Goal: Information Seeking & Learning: Understand process/instructions

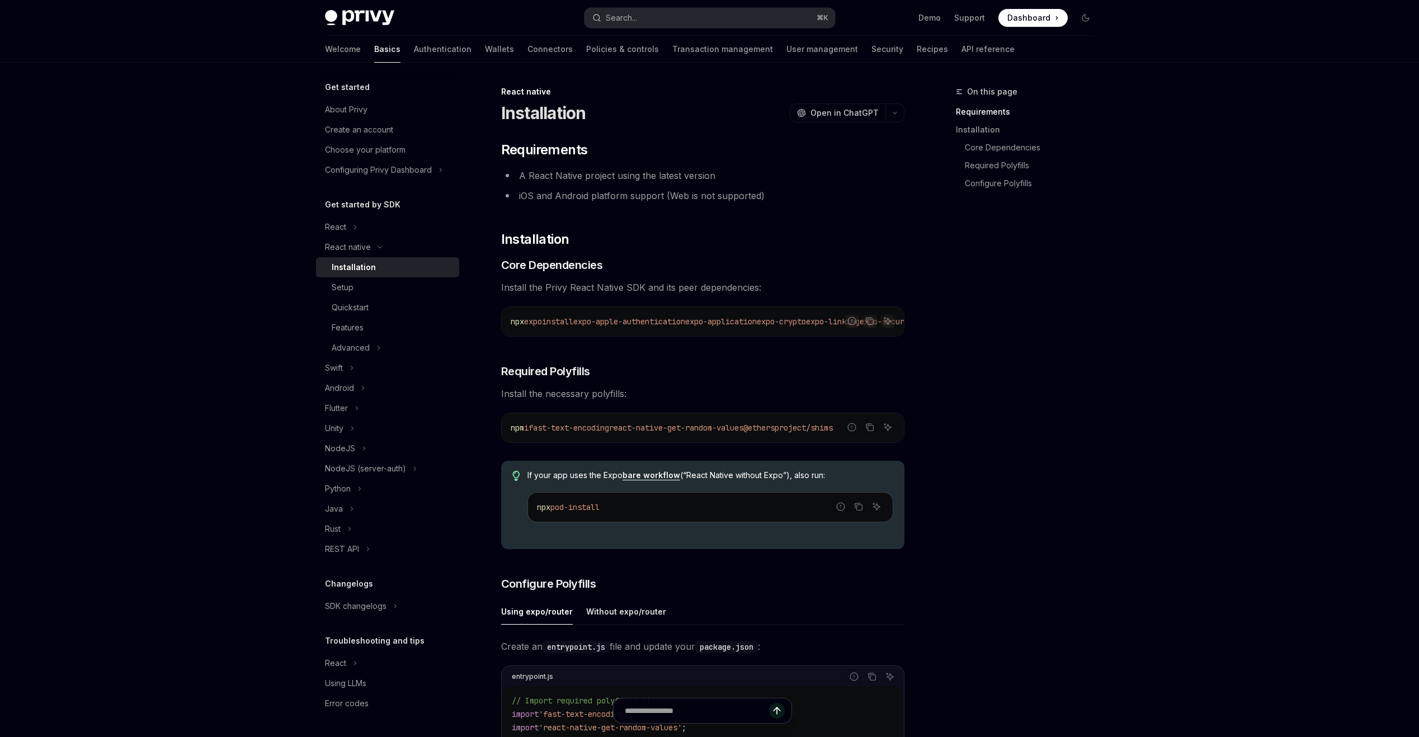
type textarea "*"
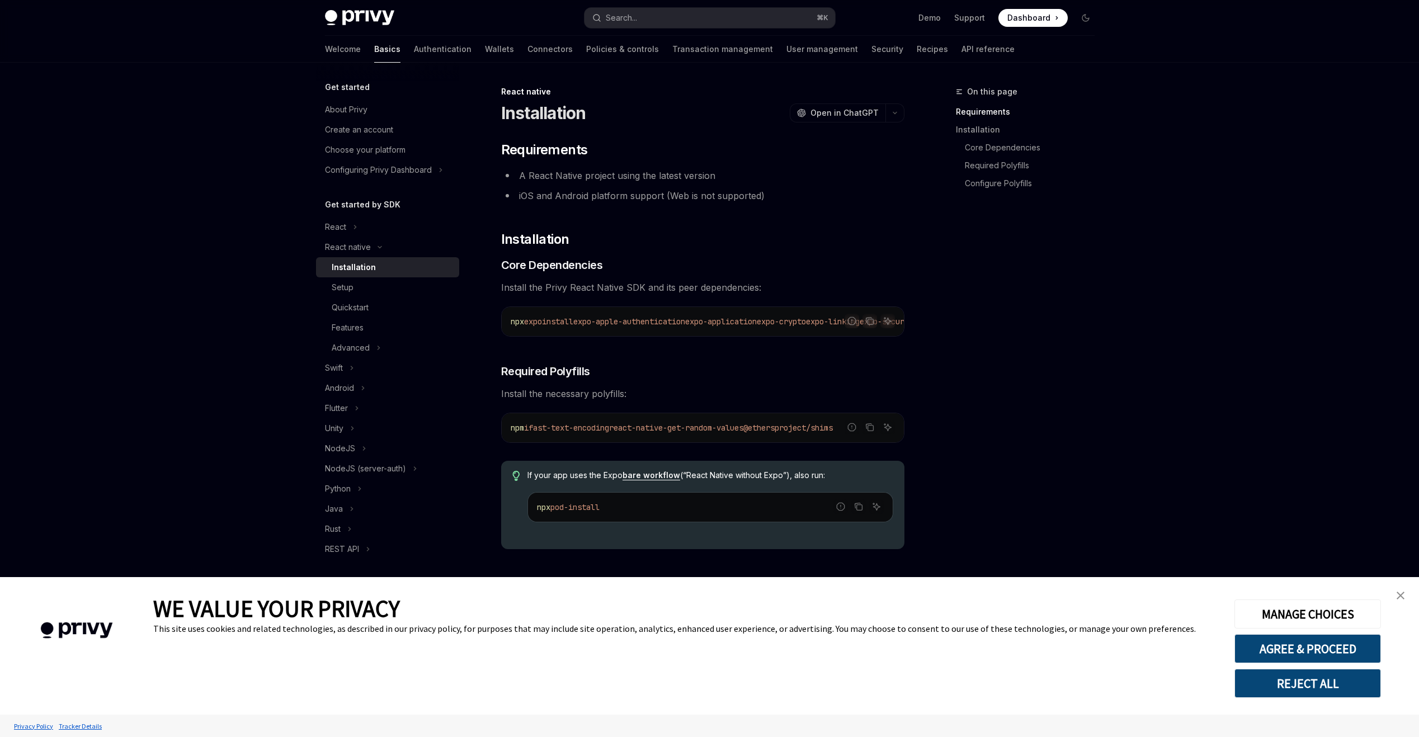
click at [1398, 594] on img "close banner" at bounding box center [1401, 596] width 8 height 8
